Goal: Task Accomplishment & Management: Manage account settings

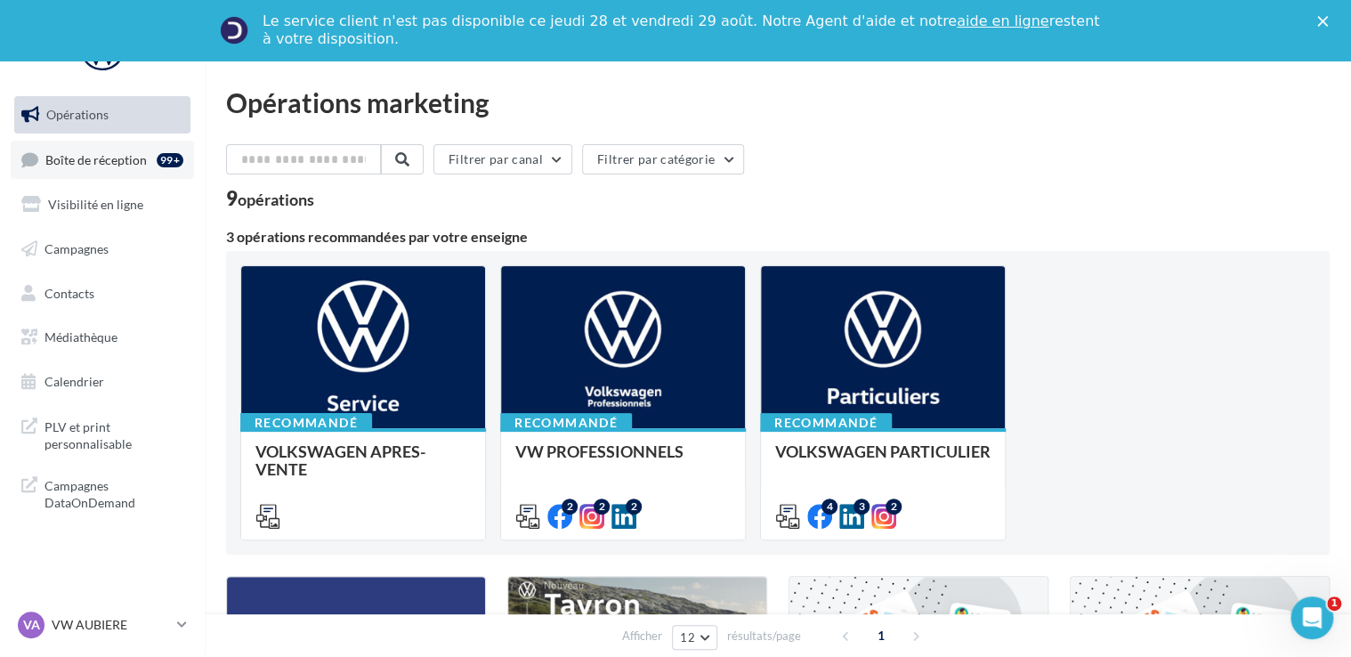
drag, startPoint x: 135, startPoint y: 165, endPoint x: 153, endPoint y: 165, distance: 17.8
click at [135, 165] on span "Boîte de réception" at bounding box center [95, 158] width 101 height 15
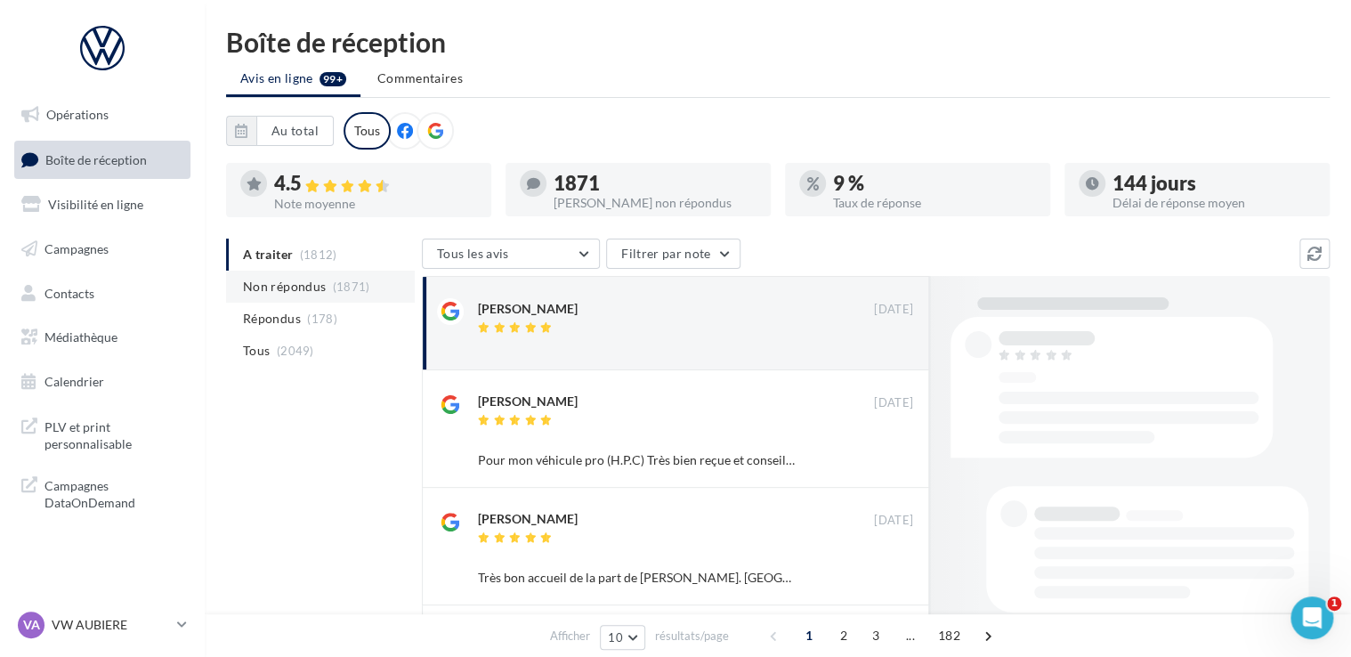
click at [305, 285] on span "Non répondus" at bounding box center [284, 287] width 83 height 18
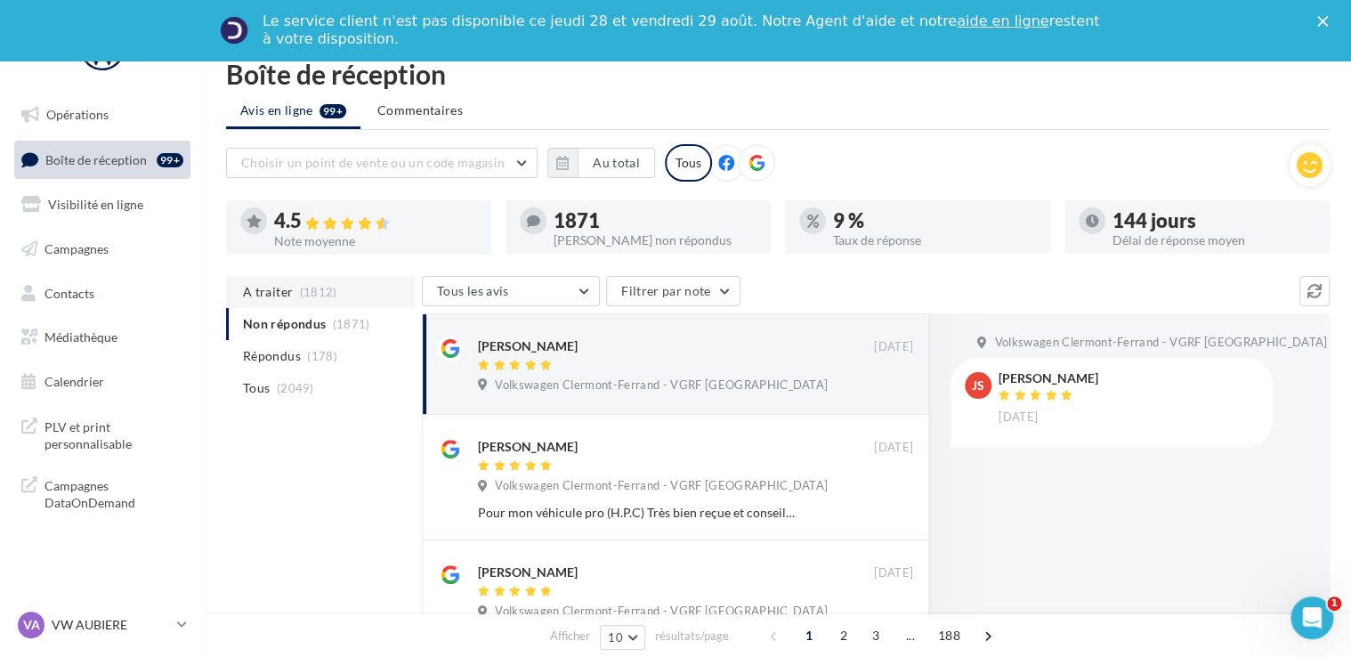
click at [300, 287] on span "(1812)" at bounding box center [318, 292] width 37 height 14
click at [277, 292] on ul "A traiter (1812) Non répondus (1871) Répondus (178) Tous (2049)" at bounding box center [320, 340] width 189 height 128
click at [307, 354] on span "(178)" at bounding box center [322, 356] width 30 height 14
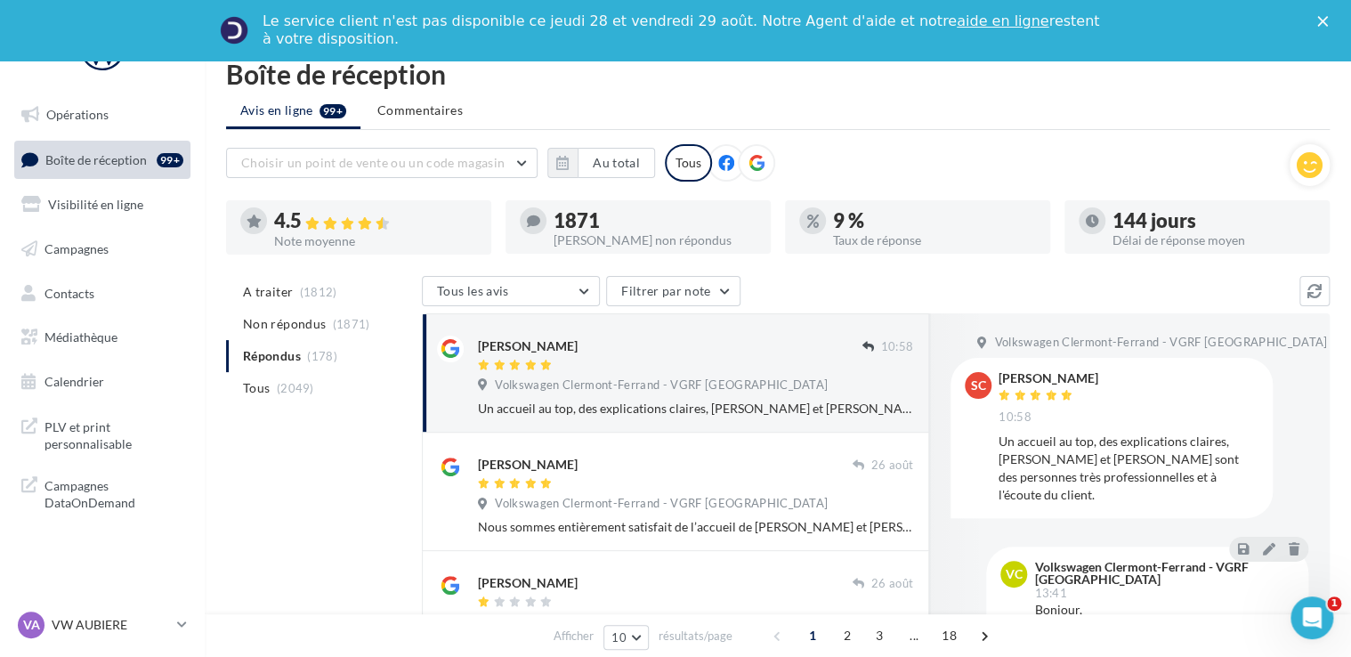
click at [773, 368] on div at bounding box center [670, 366] width 384 height 15
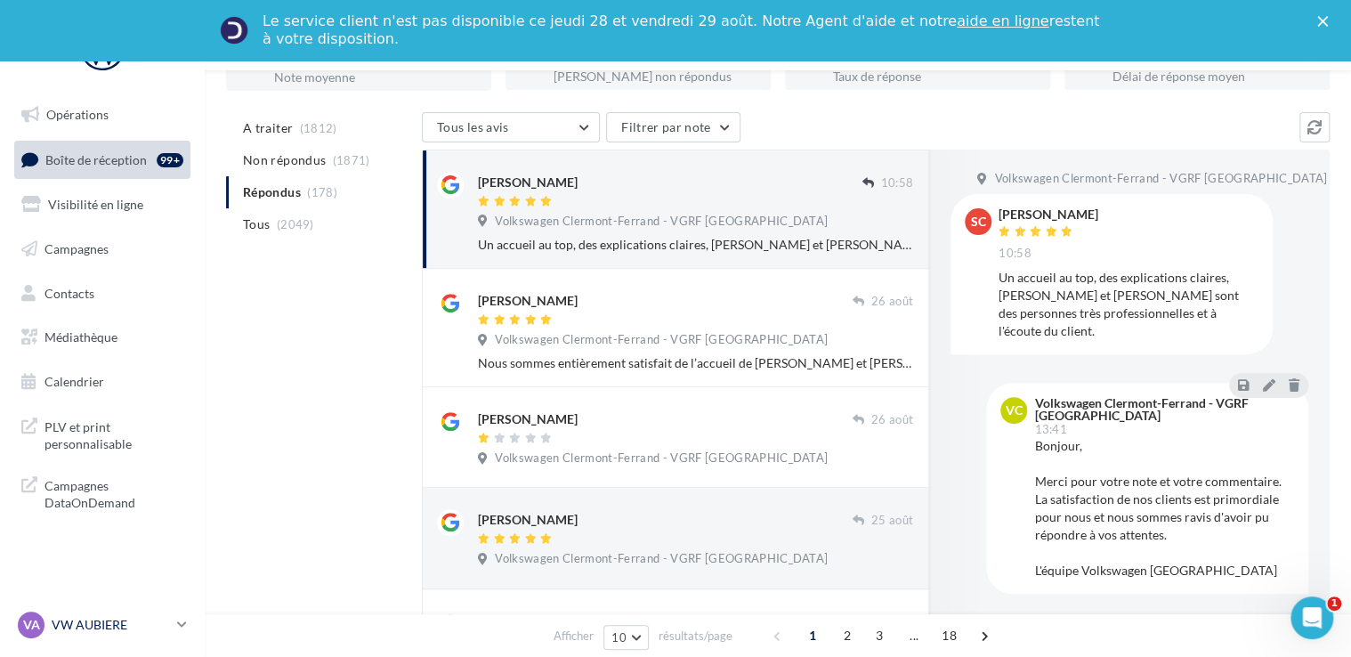
click at [141, 630] on p "VW AUBIERE" at bounding box center [111, 625] width 118 height 18
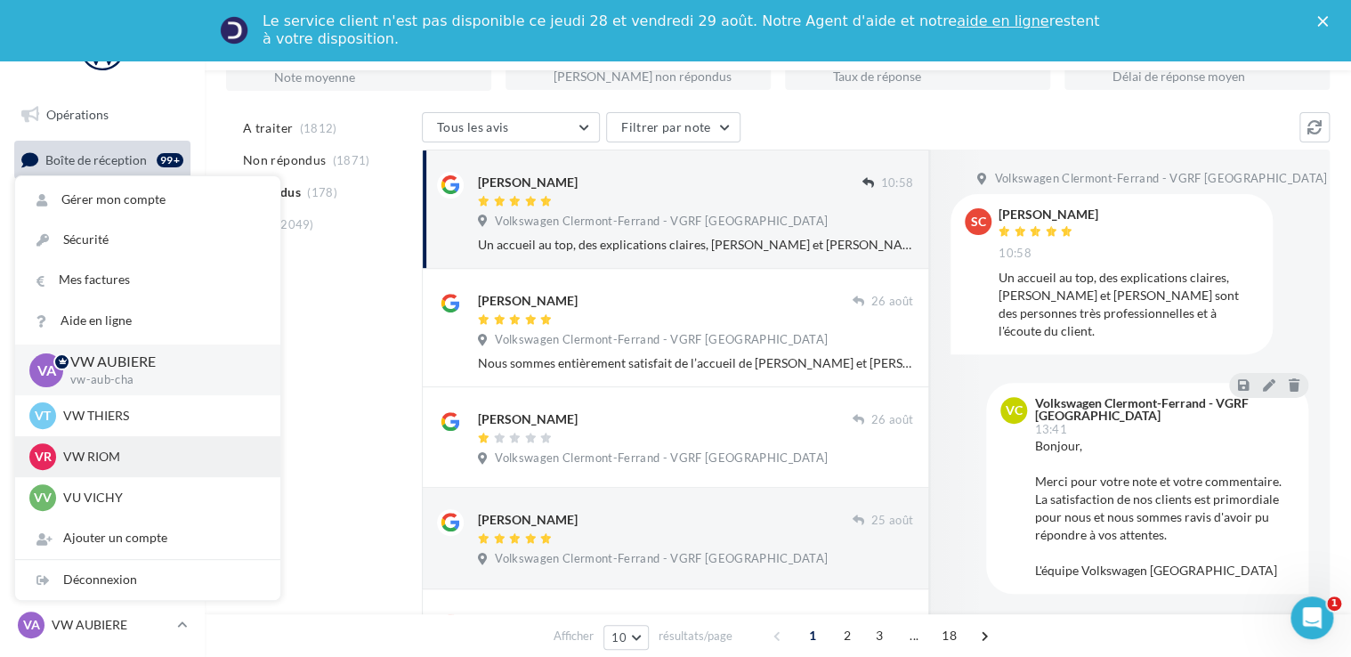
click at [118, 459] on p "VW RIOM" at bounding box center [161, 457] width 196 height 18
